Goal: Information Seeking & Learning: Learn about a topic

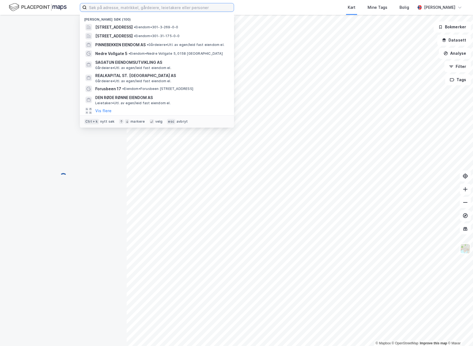
click at [107, 10] on input at bounding box center [160, 7] width 147 height 8
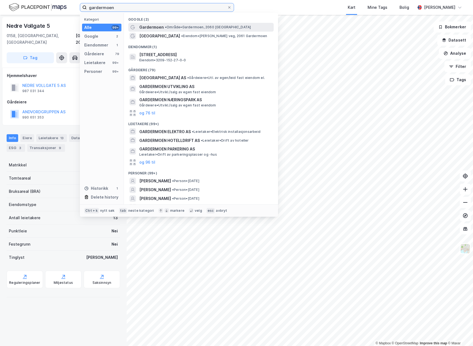
type input "gardermoen"
click at [159, 28] on span "Gardermoen" at bounding box center [151, 27] width 24 height 7
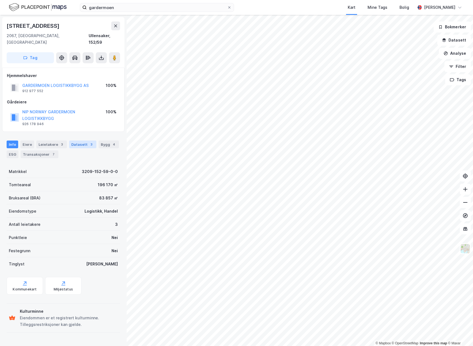
click at [75, 141] on div "Datasett 3" at bounding box center [82, 145] width 27 height 8
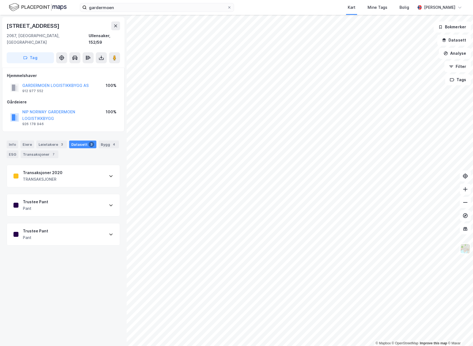
click at [94, 169] on div "Transaksjoner 2020 TRANSAKSJONER" at bounding box center [63, 176] width 113 height 22
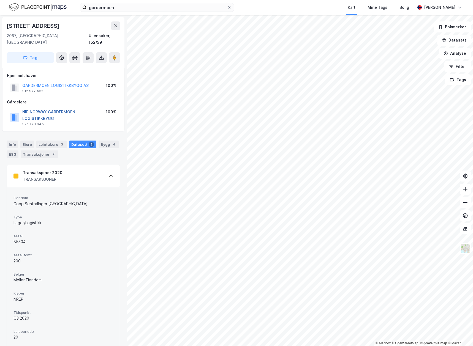
click at [0, 0] on button "NIP NORWAY GARDERMOEN LOGISTIKKBYGG" at bounding box center [0, 0] width 0 height 0
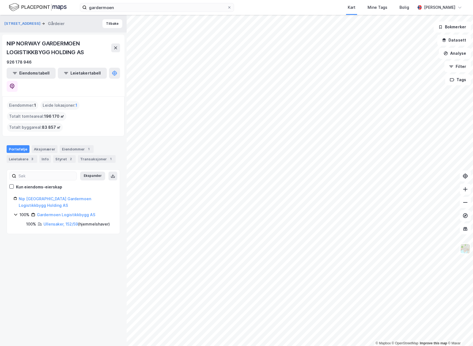
click at [64, 275] on div "Vilbergvegen 130 Gårdeier Tilbake NIP NORWAY GARDERMOEN LOGISTIKKBYGG HOLDING A…" at bounding box center [63, 180] width 127 height 331
click at [79, 197] on link "Nip [GEOGRAPHIC_DATA] Gardermoen Logistikkbygg Holding AS" at bounding box center [55, 202] width 72 height 11
click at [15, 84] on icon at bounding box center [12, 87] width 6 height 6
click at [77, 311] on div "Vilbergvegen 130 Gårdeier Tilbake NIP NORWAY GARDERMOEN LOGISTIKKBYGG HOLDING A…" at bounding box center [63, 180] width 127 height 331
